Goal: Check status

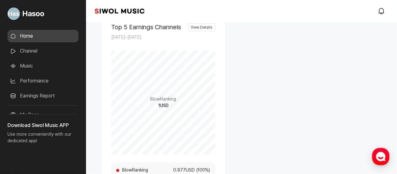
scroll to position [431, 0]
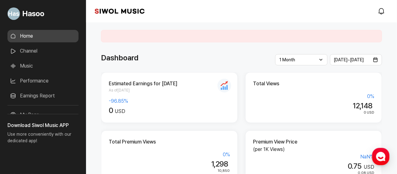
drag, startPoint x: 350, startPoint y: 105, endPoint x: 385, endPoint y: 103, distance: 35.6
click at [370, 103] on div "12,148" at bounding box center [313, 106] width 121 height 9
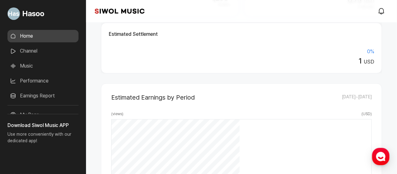
scroll to position [83, 0]
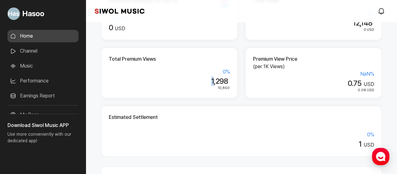
drag, startPoint x: 210, startPoint y: 83, endPoint x: 244, endPoint y: 80, distance: 34.5
click at [241, 80] on div "Estimated Earnings for [DATE] As of [DATE] -96.85 % 0 USD Total Views 0 % 12,14…" at bounding box center [241, 72] width 281 height 167
click at [237, 80] on div "Total Premium Views 0 % 1,298 10,850" at bounding box center [169, 73] width 137 height 51
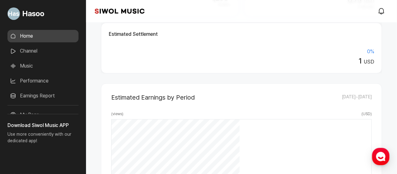
drag, startPoint x: 354, startPoint y: 63, endPoint x: 376, endPoint y: 62, distance: 22.8
click at [376, 62] on div "Estimated Settlement 0 % 1 USD" at bounding box center [241, 48] width 281 height 51
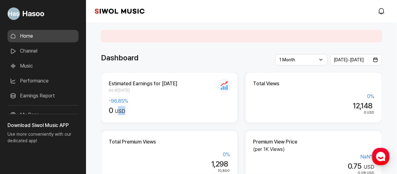
drag, startPoint x: 143, startPoint y: 109, endPoint x: 78, endPoint y: 96, distance: 66.4
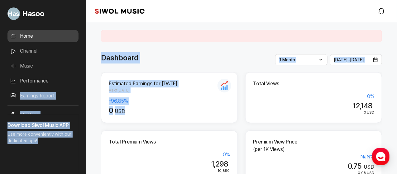
click at [180, 104] on div "-96.85 %" at bounding box center [169, 101] width 121 height 7
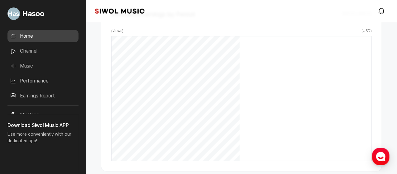
scroll to position [83, 0]
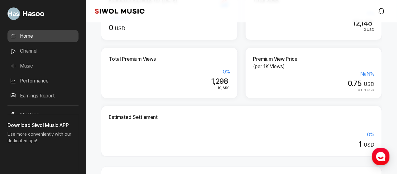
drag, startPoint x: 357, startPoint y: 139, endPoint x: 359, endPoint y: 142, distance: 3.5
click at [372, 142] on div "0 % 1 USD" at bounding box center [242, 140] width 266 height 18
click at [339, 142] on div "1 USD" at bounding box center [242, 144] width 266 height 9
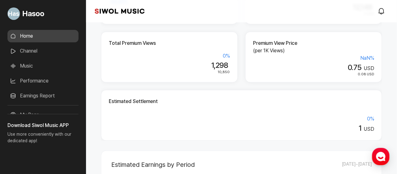
scroll to position [0, 0]
